Goal: Task Accomplishment & Management: Use online tool/utility

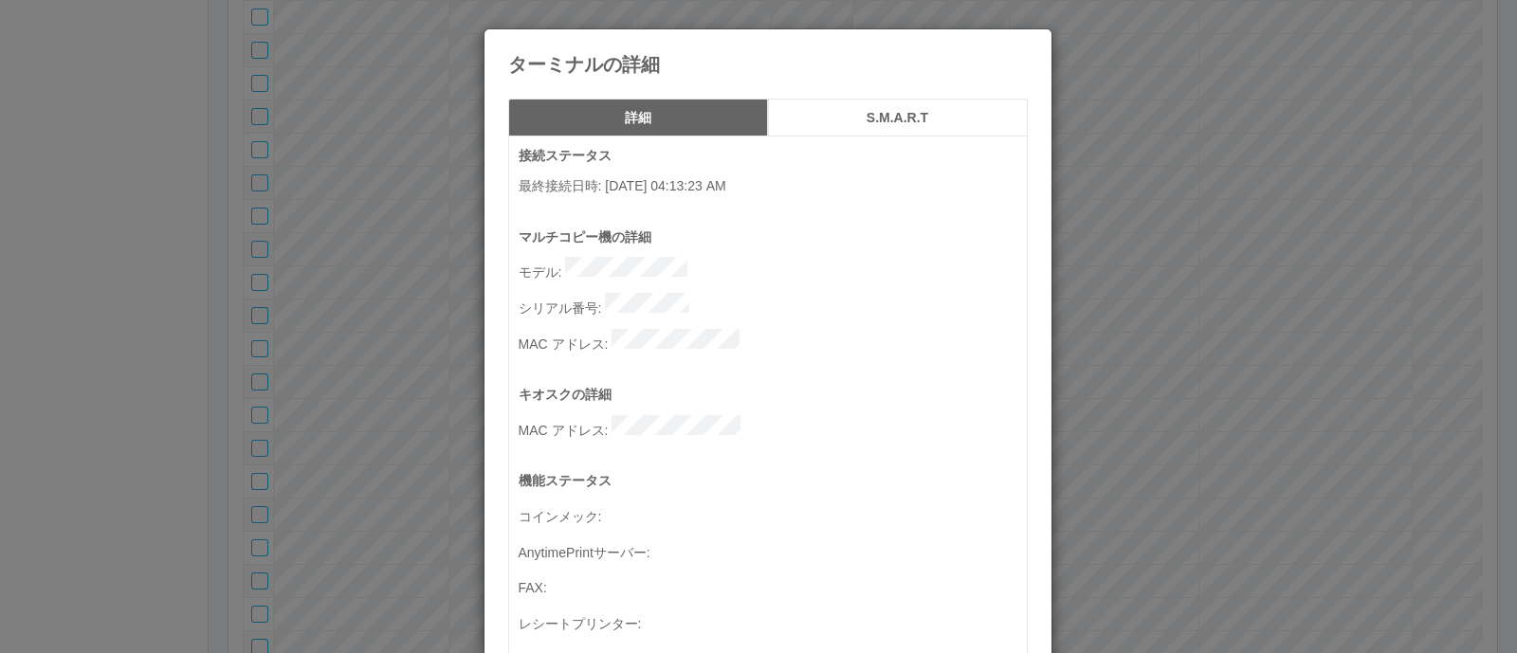
click at [1254, 276] on div "ターミナルの詳細 詳細 S.M.A.R.T 接続ステータス 最終接続日時 : [DATE] 04:13:23 AM マルチコピー機の詳細 モデル : シリアル…" at bounding box center [758, 326] width 1517 height 653
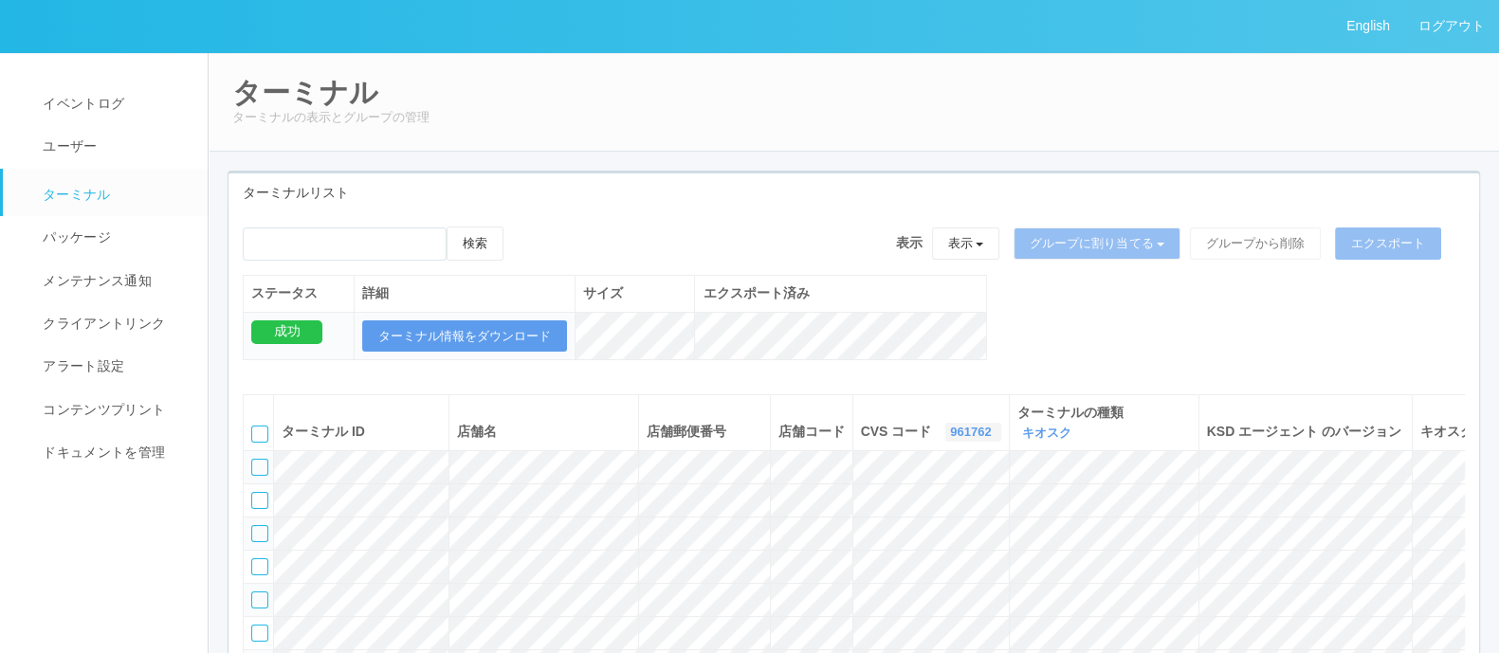
click at [950, 430] on link "961762" at bounding box center [973, 432] width 46 height 14
click at [915, 295] on div "エクスポート済み" at bounding box center [841, 293] width 276 height 20
click at [950, 429] on link "961762" at bounding box center [973, 432] width 46 height 14
click at [887, 482] on link "すべて" at bounding box center [925, 485] width 150 height 26
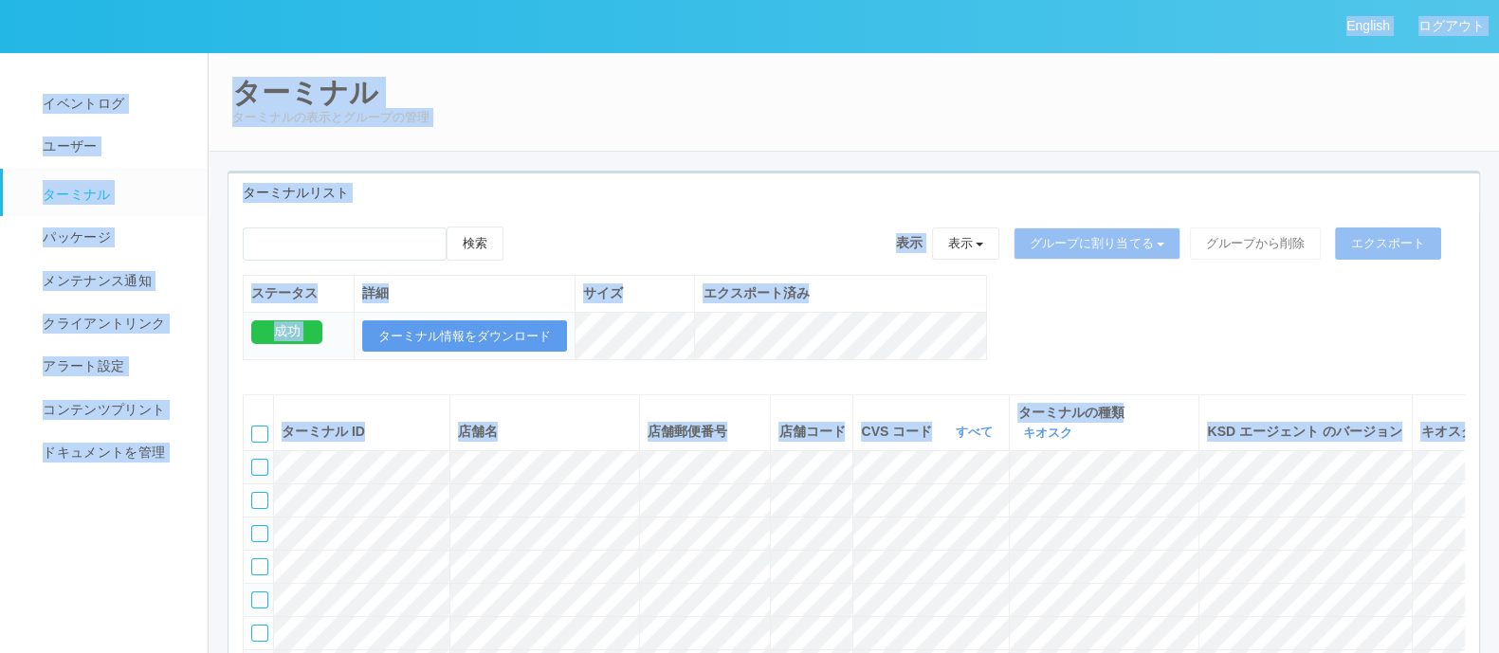
copy div "Loremip dolor sitame cons adipi elits doeiusmo temporinc utlabo etdolorem aliqu…"
click at [649, 180] on div "ターミナルリスト" at bounding box center [853, 193] width 1251 height 39
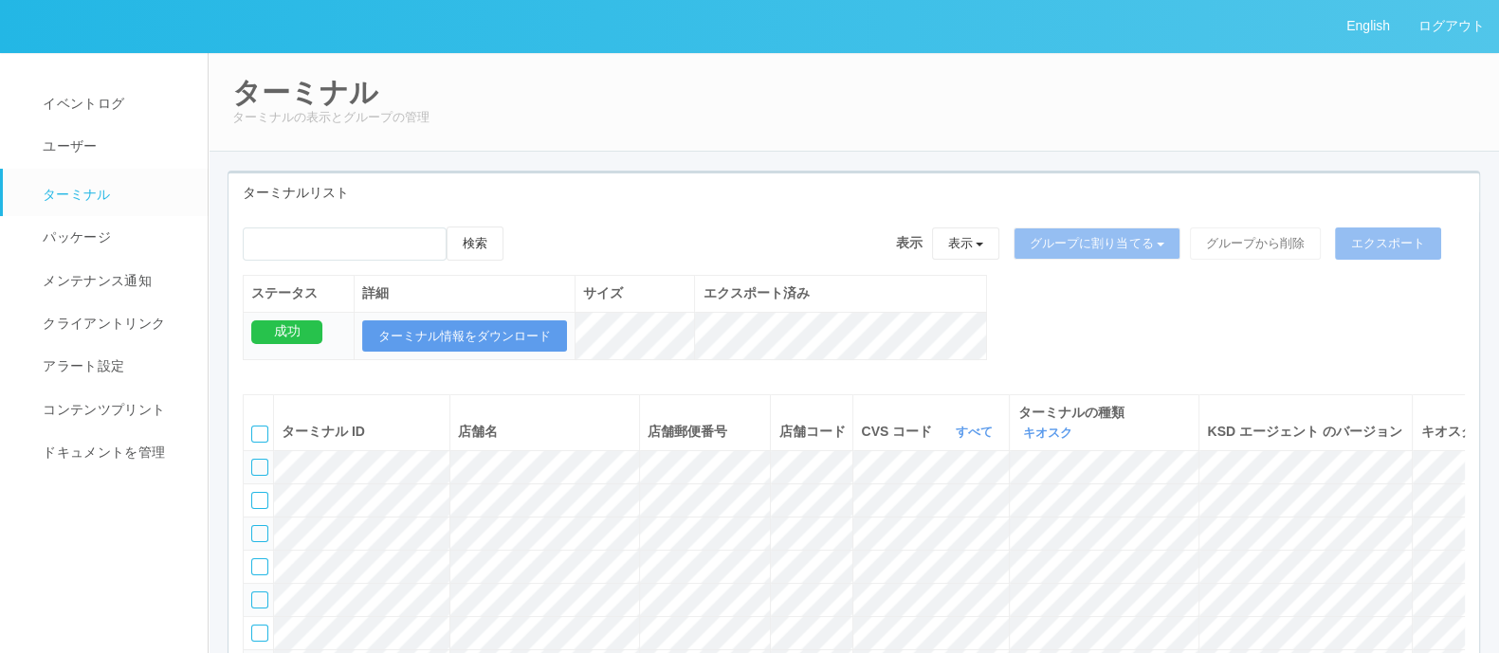
click at [976, 356] on div "ステータス 詳細 サイズ エクスポート済み 成功 ターミナル情報をダウンロード" at bounding box center [615, 327] width 744 height 105
